Goal: Find specific page/section: Find specific page/section

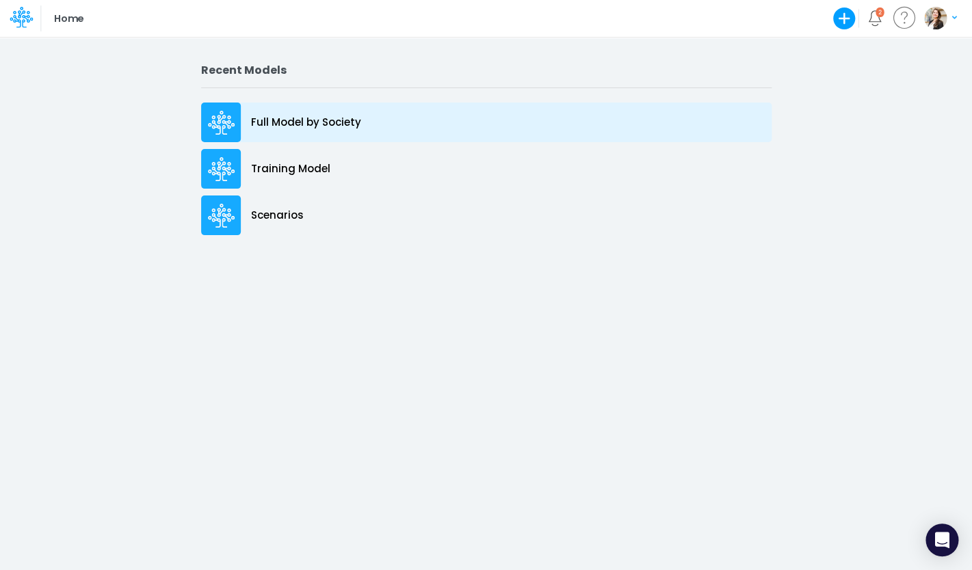
click at [273, 108] on div "Full Model by Society" at bounding box center [486, 123] width 570 height 40
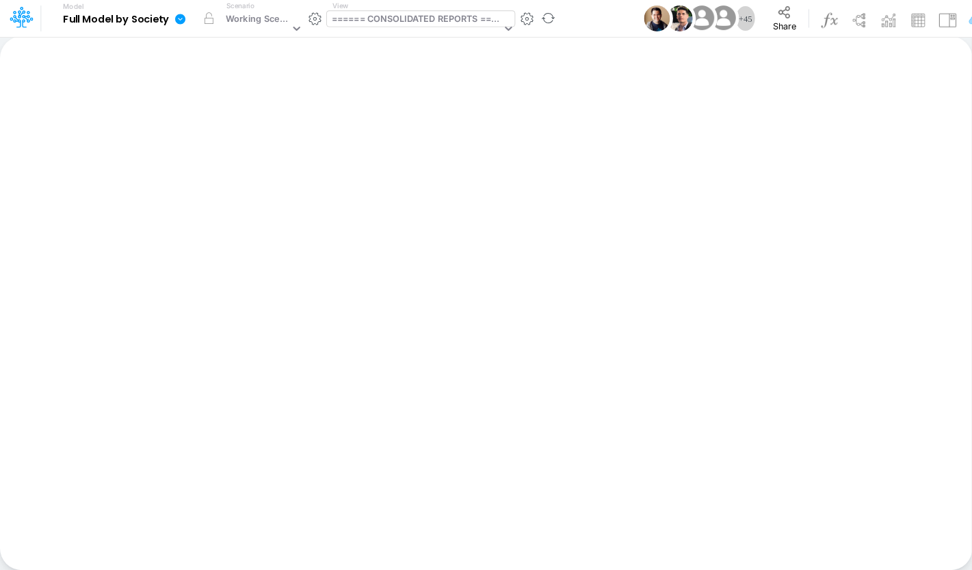
click at [399, 17] on div "====== CONSOLIDATED REPORTS ======" at bounding box center [417, 20] width 170 height 16
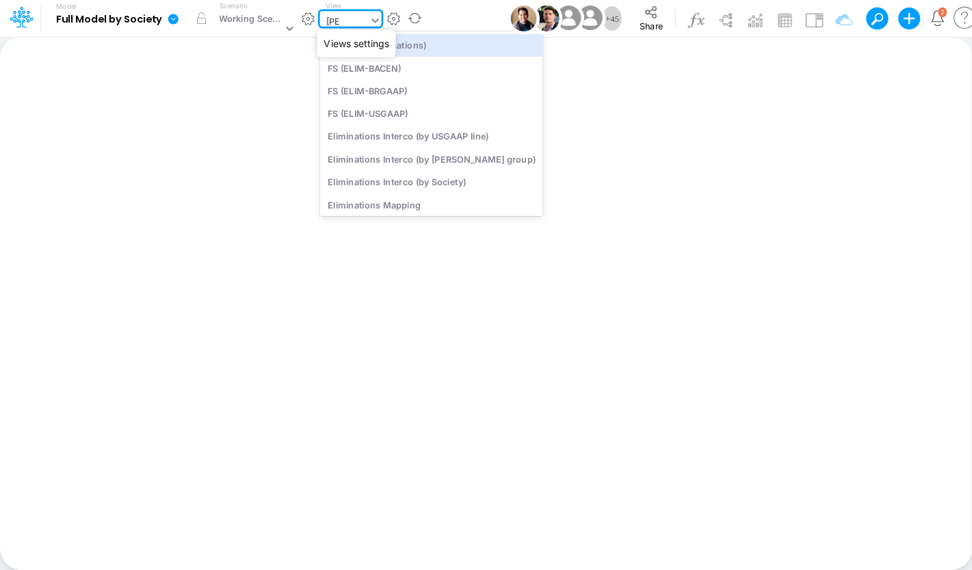
type input "ELIM"
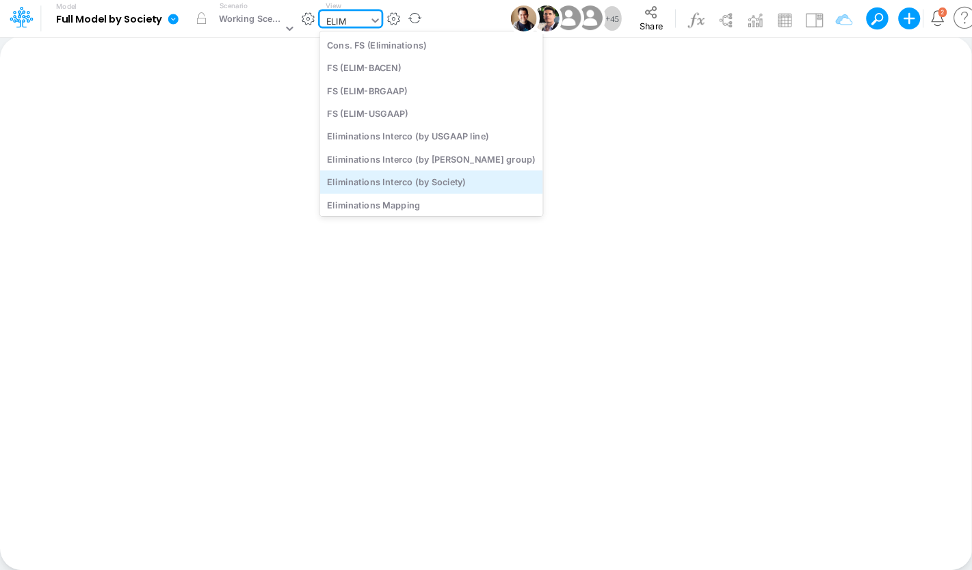
click at [420, 180] on div "Eliminations Interco (by Society)" at bounding box center [430, 182] width 223 height 23
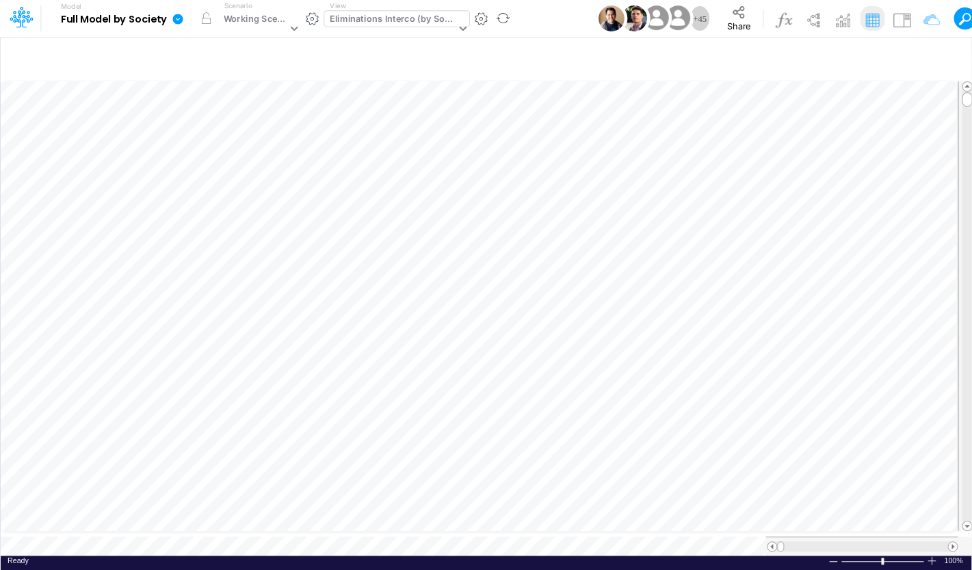
scroll to position [5, 36]
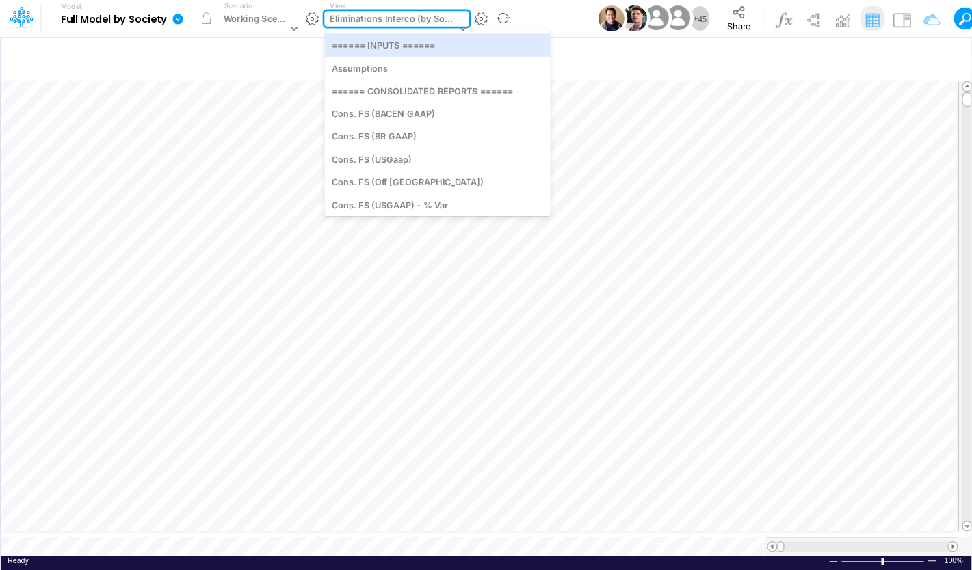
click at [399, 21] on div "Eliminations Interco (by Society)" at bounding box center [392, 20] width 126 height 16
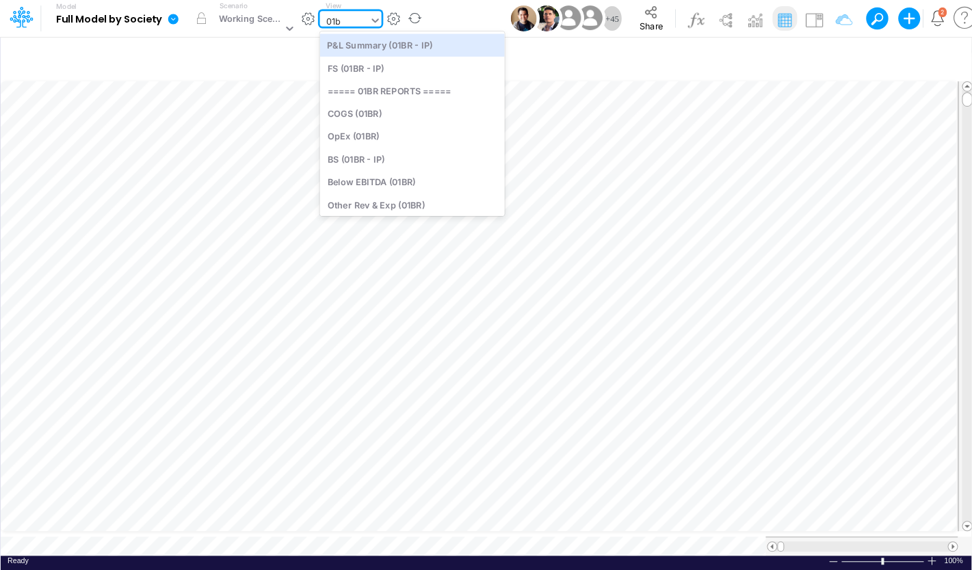
type input "01br"
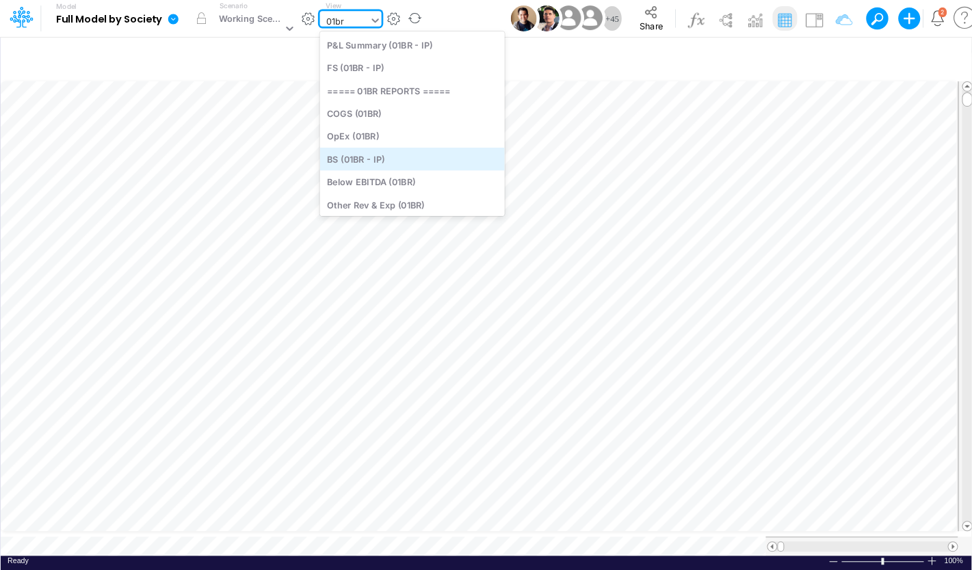
click at [373, 161] on div "BS (01BR - IP)" at bounding box center [411, 159] width 185 height 23
type input "BS (01BR - IP)"
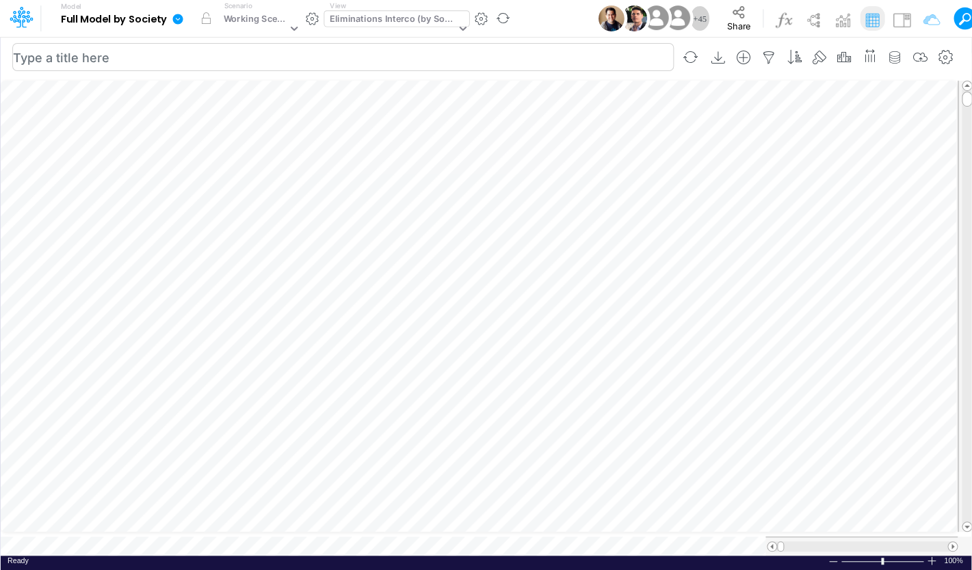
scroll to position [5, 20]
click at [678, 368] on icon "button" at bounding box center [677, 368] width 21 height 14
click at [404, 23] on div "Eliminations Interco (by Society)" at bounding box center [392, 20] width 126 height 16
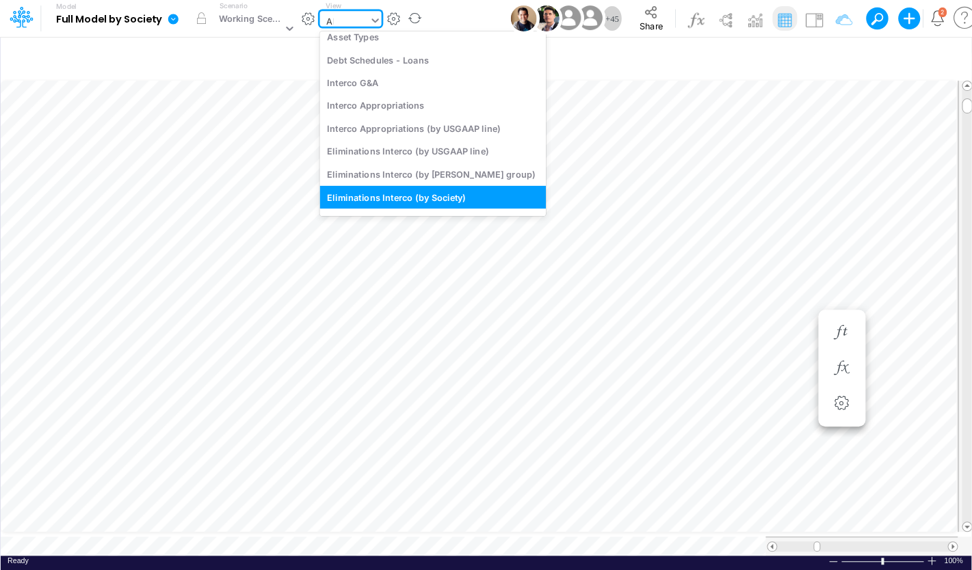
scroll to position [414, 0]
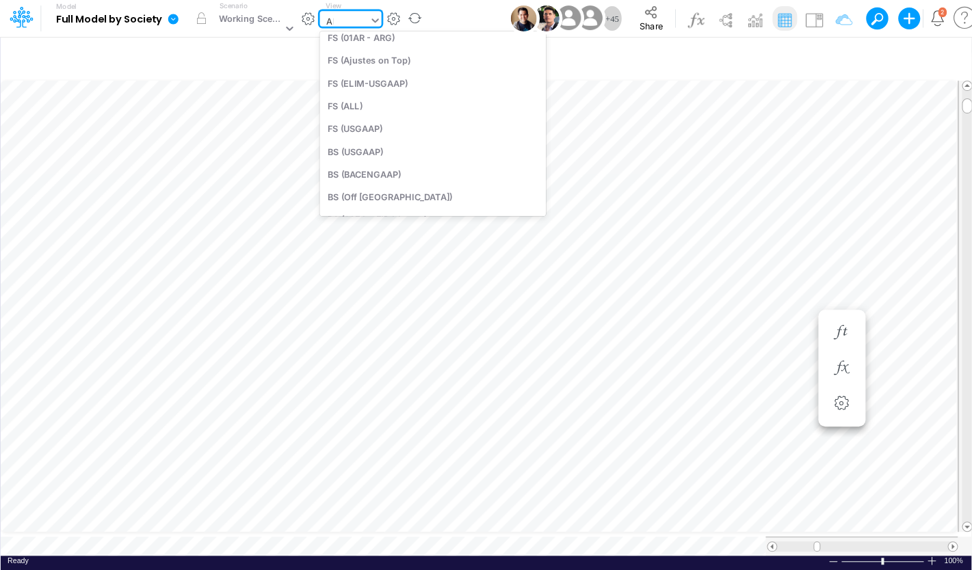
type input "APP"
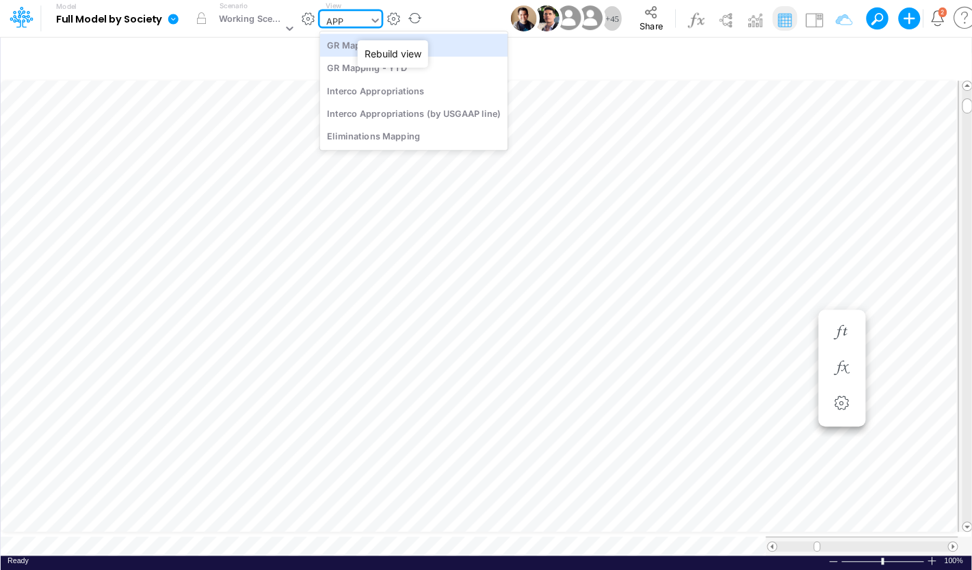
scroll to position [0, 0]
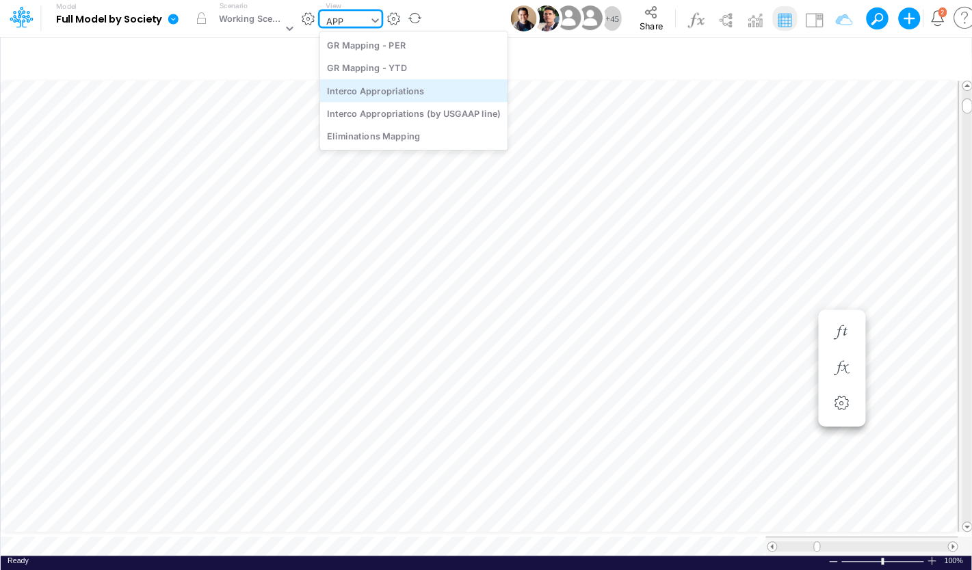
click at [390, 92] on div "Interco Appropriations" at bounding box center [412, 90] width 187 height 23
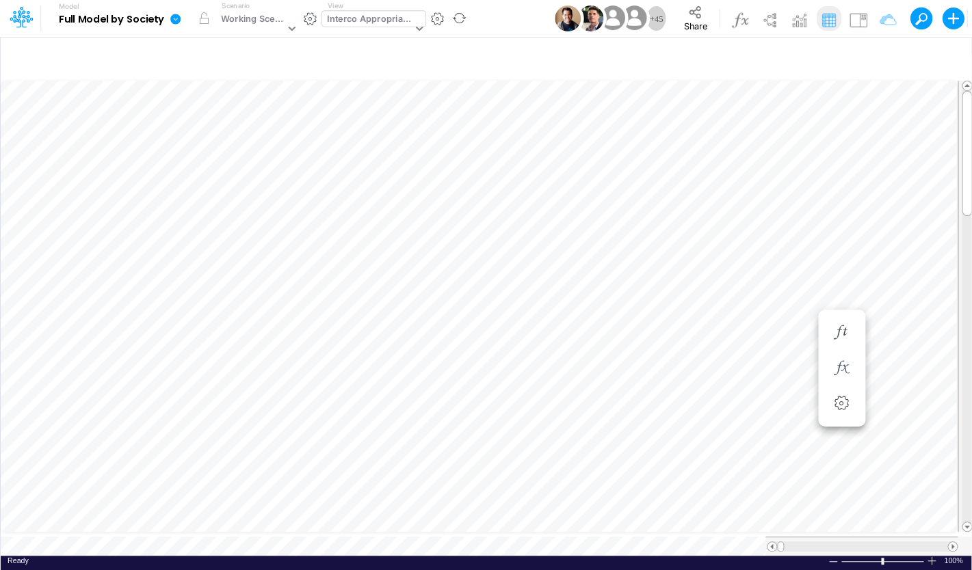
scroll to position [5, 20]
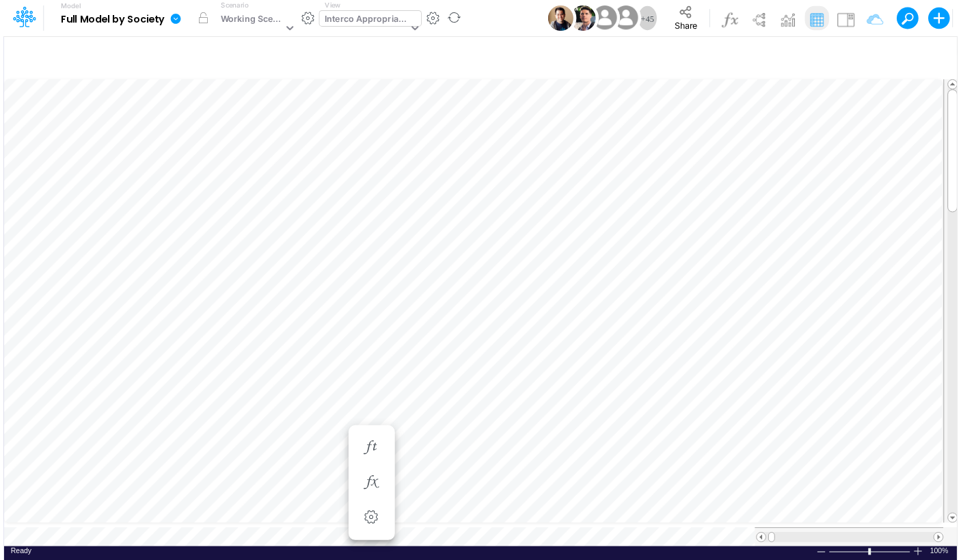
scroll to position [5, 44]
